Goal: Task Accomplishment & Management: Manage account settings

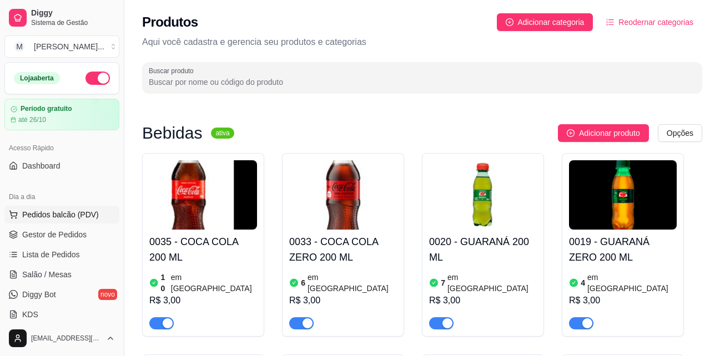
click at [72, 213] on span "Pedidos balcão (PDV)" at bounding box center [60, 214] width 77 height 11
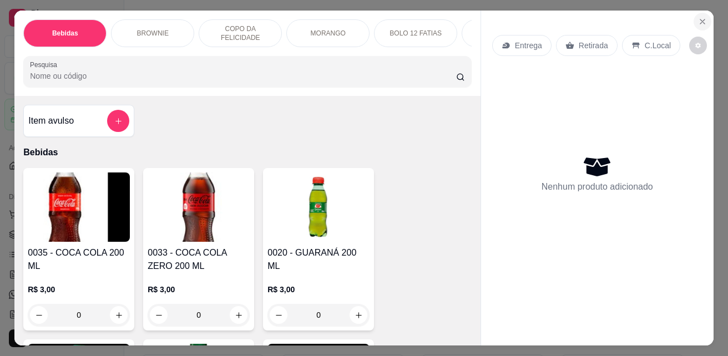
click at [701, 18] on icon "Close" at bounding box center [702, 21] width 9 height 9
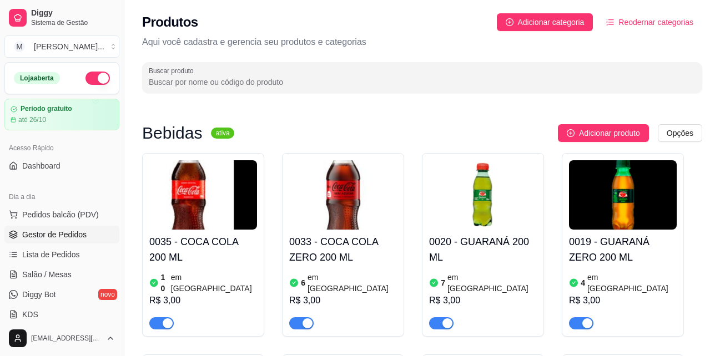
click at [68, 236] on span "Gestor de Pedidos" at bounding box center [54, 234] width 64 height 11
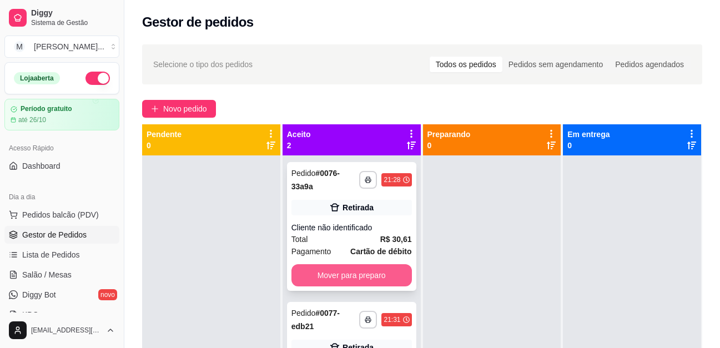
click at [369, 271] on button "Mover para preparo" at bounding box center [351, 275] width 120 height 22
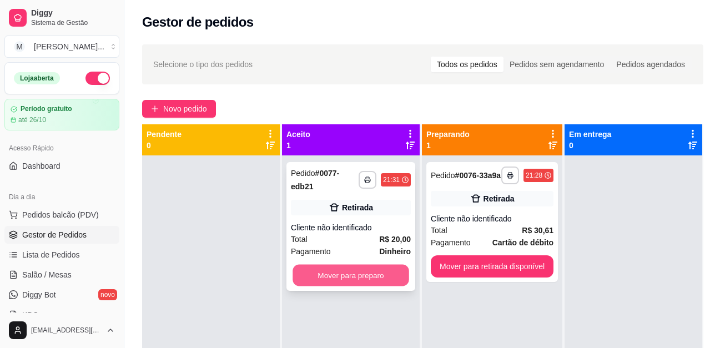
click at [372, 275] on button "Mover para preparo" at bounding box center [350, 276] width 117 height 22
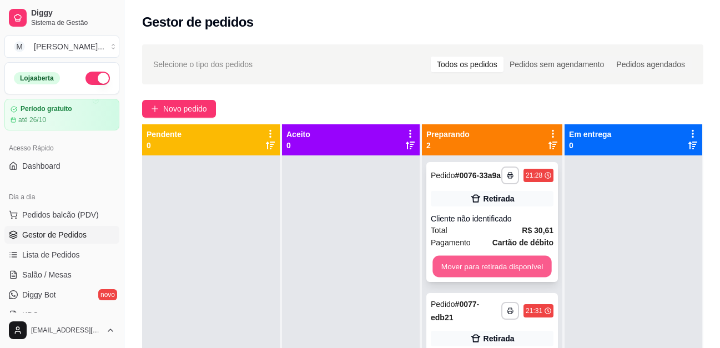
click at [469, 276] on button "Mover para retirada disponível" at bounding box center [491, 267] width 119 height 22
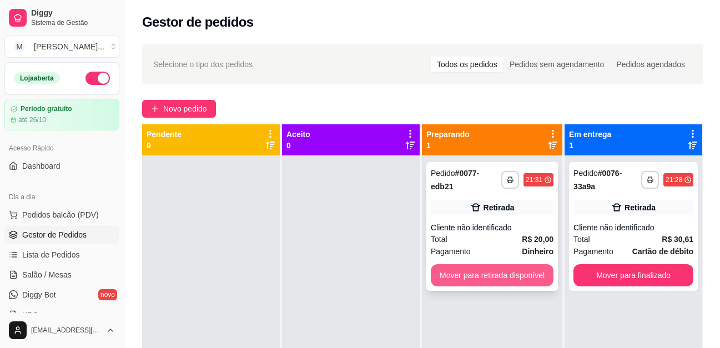
scroll to position [31, 0]
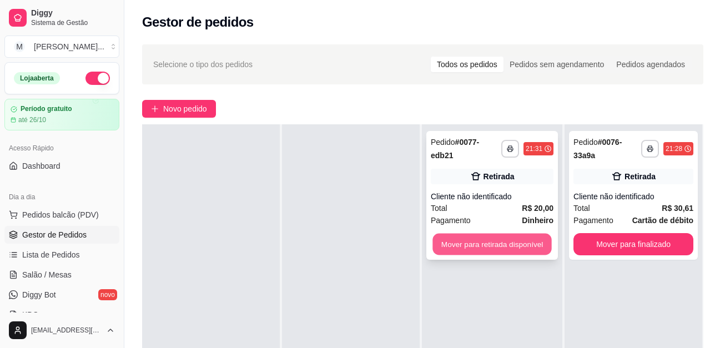
click at [496, 249] on button "Mover para retirada disponível" at bounding box center [491, 245] width 119 height 22
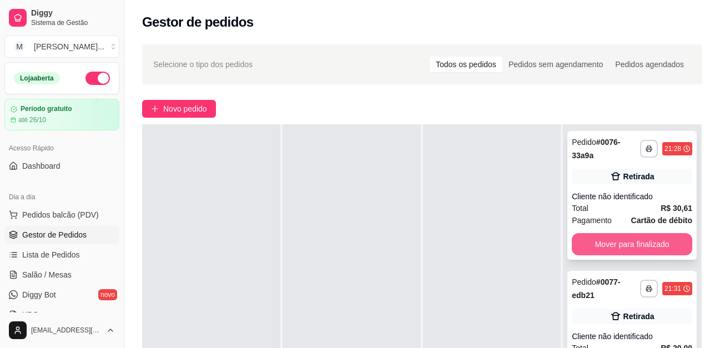
click at [604, 247] on button "Mover para finalizado" at bounding box center [631, 244] width 120 height 22
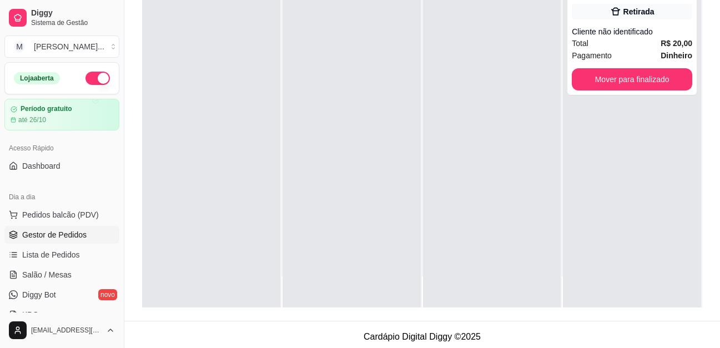
scroll to position [166, 0]
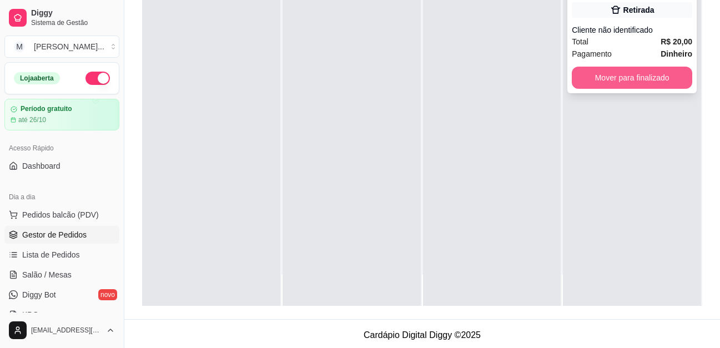
click at [625, 76] on button "Mover para finalizado" at bounding box center [631, 78] width 120 height 22
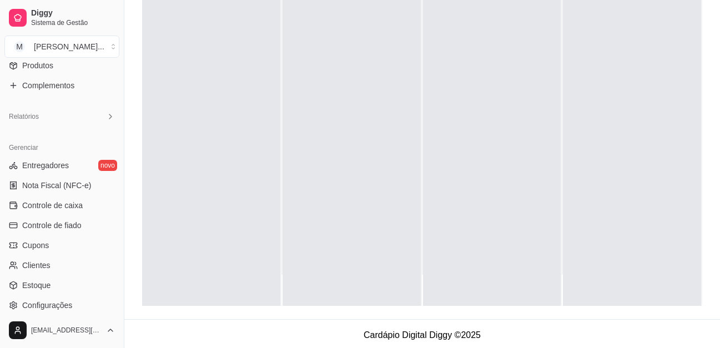
scroll to position [333, 0]
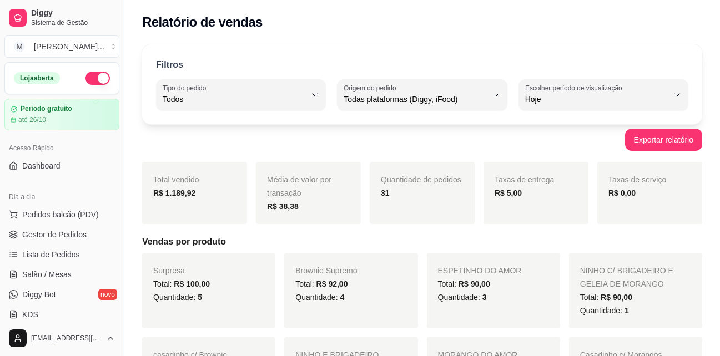
select select "ALL"
select select "0"
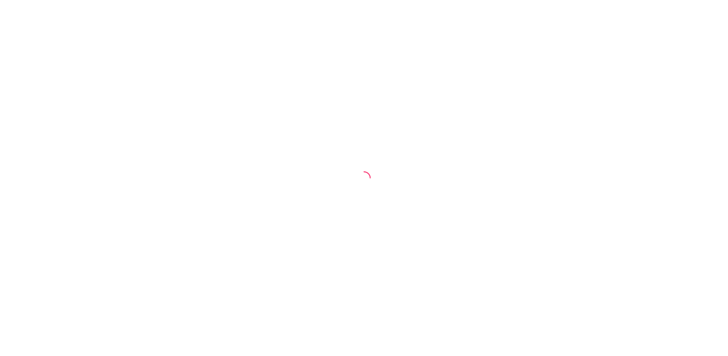
select select "ALL"
select select "0"
